Goal: Information Seeking & Learning: Check status

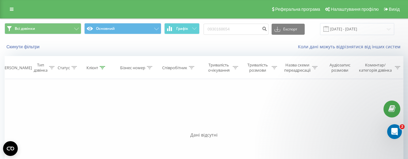
click at [34, 44] on div "Скинути фільтри" at bounding box center [76, 47] width 153 height 6
click at [34, 45] on button "Скинути фільтри" at bounding box center [24, 47] width 38 height 6
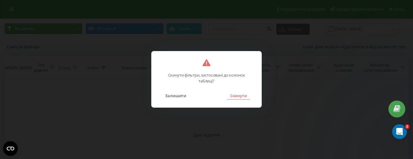
click at [239, 94] on button "Скинути" at bounding box center [238, 95] width 23 height 8
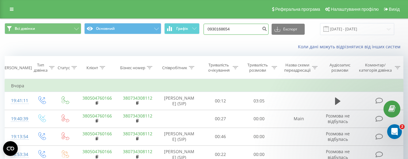
click at [235, 29] on input "0930168654" at bounding box center [236, 29] width 65 height 11
type input "0"
click at [224, 28] on input at bounding box center [236, 29] width 65 height 11
paste input "+380636294238"
click at [220, 29] on input "+380636294238" at bounding box center [236, 29] width 65 height 11
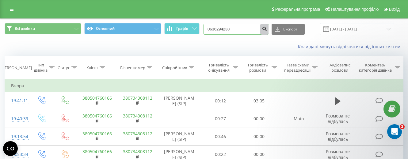
type input "0636294238"
click at [267, 29] on icon "submit" at bounding box center [264, 28] width 5 height 4
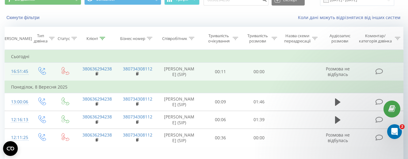
scroll to position [61, 0]
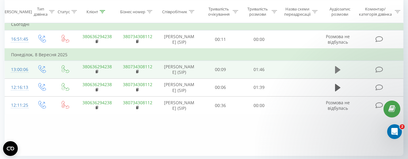
click at [337, 73] on icon at bounding box center [338, 69] width 6 height 7
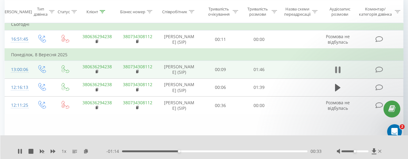
click at [339, 73] on icon at bounding box center [340, 69] width 2 height 7
